Goal: Transaction & Acquisition: Purchase product/service

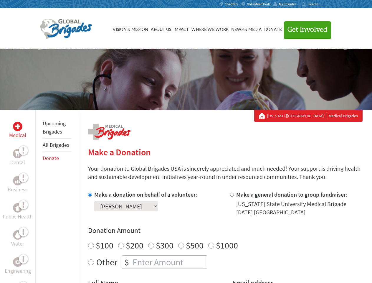
click at [325, 4] on div "Search for:" at bounding box center [314, 4] width 24 height 5
click at [328, 29] on span "Get Involved" at bounding box center [308, 29] width 40 height 7
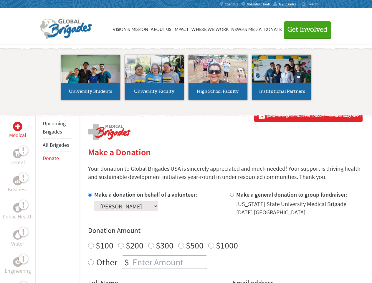
click at [186, 79] on li "High School Faculty" at bounding box center [218, 77] width 64 height 54
click at [39, 196] on div "Upcoming Brigades All Brigades Donate" at bounding box center [56, 251] width 43 height 283
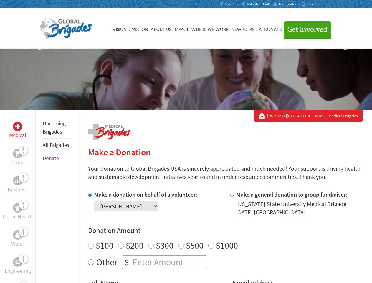
click at [225, 237] on div "Donation Amount $100 $200 $300 $500 $1000 Other $" at bounding box center [225, 247] width 275 height 43
click at [89, 195] on input "Make a donation on behalf of a volunteer:" at bounding box center [90, 195] width 4 height 4
click at [232, 195] on input "Make a general donation to group fundraiser:" at bounding box center [232, 195] width 4 height 4
radio input "true"
